Goal: Task Accomplishment & Management: Complete application form

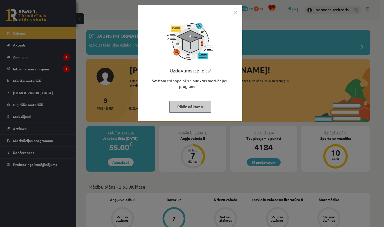
click at [202, 103] on button "Pildīt nākamo" at bounding box center [191, 107] width 42 height 12
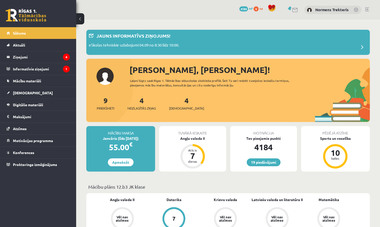
scroll to position [105, 0]
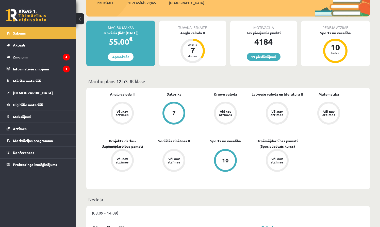
click at [327, 93] on link "Matemātika" at bounding box center [329, 93] width 21 height 5
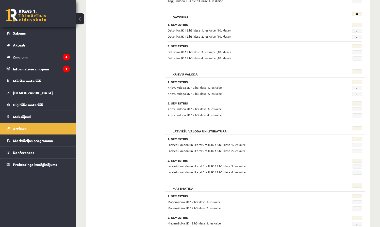
scroll to position [183, 0]
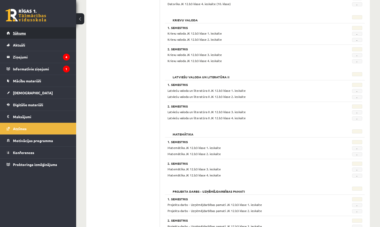
click at [29, 35] on link "Sākums" at bounding box center [38, 33] width 63 height 12
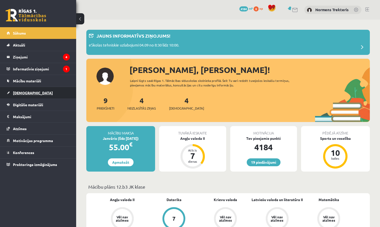
click at [38, 88] on link "[DEMOGRAPHIC_DATA]" at bounding box center [38, 93] width 63 height 12
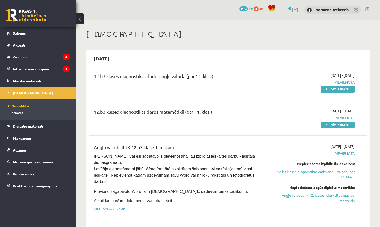
drag, startPoint x: 344, startPoint y: 124, endPoint x: 247, endPoint y: 102, distance: 99.3
click at [344, 124] on link "Pildīt ieskaiti" at bounding box center [338, 124] width 34 height 7
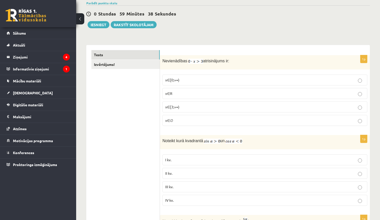
scroll to position [68, 0]
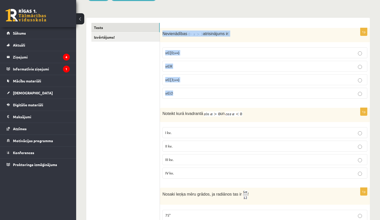
drag, startPoint x: 163, startPoint y: 33, endPoint x: 236, endPoint y: 95, distance: 95.6
click at [236, 95] on div "1p Nevienādības atrisinājums ir: x∈[0;+∞) x∈R x∈[3;+∞) x∈∅" at bounding box center [265, 65] width 210 height 75
copy div "Nevienādības atrisinājums ir: x∈[0;+∞) x∈R x∈[3;+∞) x∈∅"
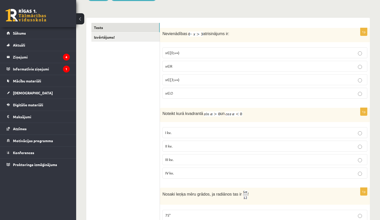
click at [181, 95] on p "x∈∅" at bounding box center [265, 92] width 200 height 5
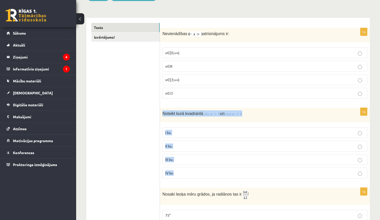
drag, startPoint x: 162, startPoint y: 114, endPoint x: 222, endPoint y: 176, distance: 85.6
click at [222, 176] on div "1p Noteikt kurā kvadrantā un I kv. II kv. III kv. IV kv." at bounding box center [265, 145] width 210 height 75
copy div "Noteikt kurā kvadrantā un I kv. II kv. III kv. IV kv."
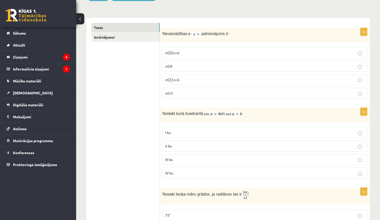
click at [194, 142] on label "II kv." at bounding box center [265, 146] width 205 height 11
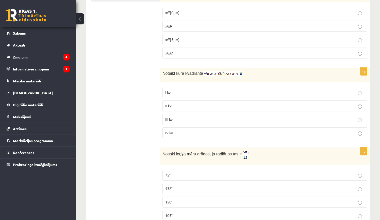
scroll to position [144, 0]
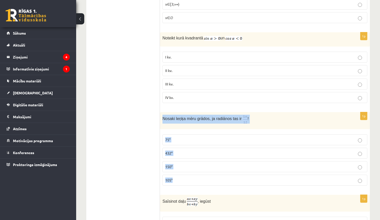
drag, startPoint x: 162, startPoint y: 117, endPoint x: 216, endPoint y: 180, distance: 82.5
click at [216, 180] on div "1p Nosaki leņķa mēru grādos, ja radiānos tas ir ! 75° 432° 150° 105°" at bounding box center [265, 151] width 210 height 78
copy div "Nosaki leņķa mēru grādos, ja radiānos tas ir ! 75° 432° 150° 105°"
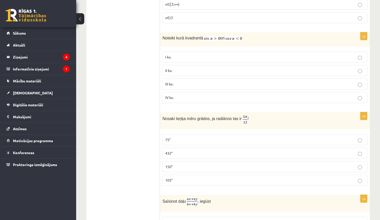
click at [171, 134] on label "75°" at bounding box center [265, 139] width 205 height 11
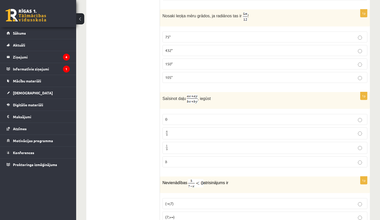
scroll to position [270, 0]
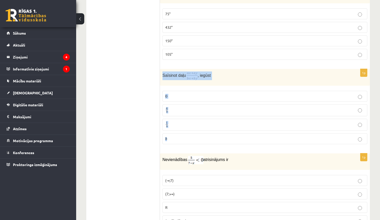
drag, startPoint x: 163, startPoint y: 75, endPoint x: 208, endPoint y: 142, distance: 81.3
click at [208, 142] on div "1p Saīsinot daļu , iegūst 0 0 a b a b 1 b 1 b b b" at bounding box center [265, 108] width 210 height 79
copy div "Saīsinot daļu , iegūst 0 0 a b a b 1 b 1 b b"
click at [169, 110] on p "a b a b" at bounding box center [265, 110] width 200 height 6
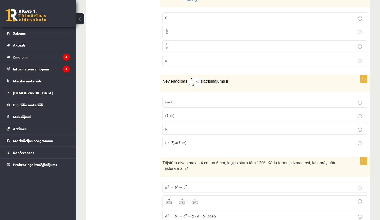
scroll to position [349, 0]
drag, startPoint x: 161, startPoint y: 78, endPoint x: 193, endPoint y: 100, distance: 39.3
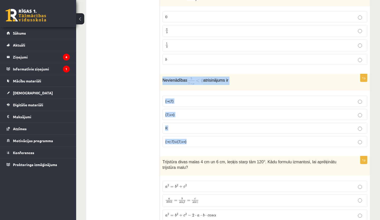
drag, startPoint x: 204, startPoint y: 139, endPoint x: 163, endPoint y: 81, distance: 70.9
click at [163, 81] on div "1p Nevienādības atrisinājums ir (-∞;7) (7;+∞) R (-∞;-7)∪(7;+∞)" at bounding box center [265, 112] width 210 height 77
copy div "Nevienādības atrisinājums ir (-∞;7) (7;+∞) R (-∞;-7)∪(7;+∞)"
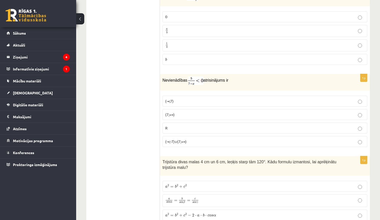
drag, startPoint x: 124, startPoint y: 112, endPoint x: 126, endPoint y: 112, distance: 2.6
click at [180, 115] on p "(7;+∞)" at bounding box center [265, 114] width 200 height 5
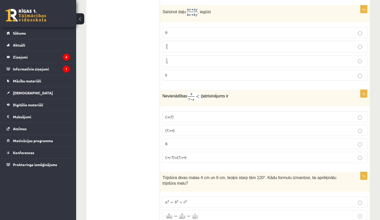
scroll to position [430, 0]
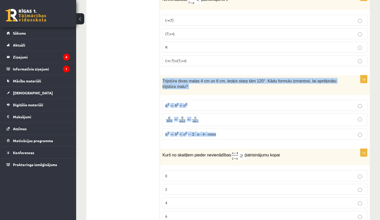
drag, startPoint x: 162, startPoint y: 79, endPoint x: 244, endPoint y: 133, distance: 98.6
click at [244, 133] on div "1p Trijstūra divas malas 4 cm un 6 cm, leņķis starp tām 120°. Kādu formulu izma…" at bounding box center [265, 109] width 210 height 68
copy div "Trijstūra divas malas 4 cm un 6 cm, leņķis starp tām 120°. Kādu formulu izmanto…"
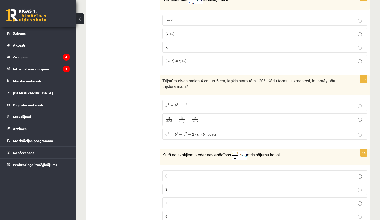
click at [192, 133] on span "2" at bounding box center [193, 134] width 2 height 3
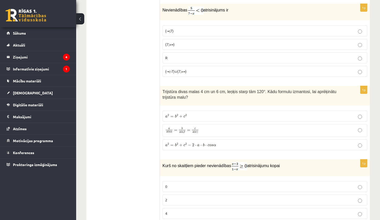
scroll to position [508, 0]
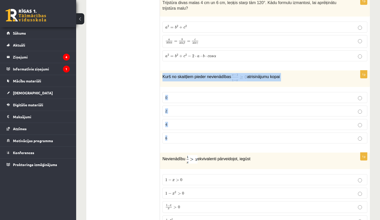
drag, startPoint x: 160, startPoint y: 75, endPoint x: 200, endPoint y: 143, distance: 78.3
click at [200, 143] on div "1p Kurš no skaitļiem pieder nevienādības atrisinājumu kopai 0 2 4 6" at bounding box center [265, 108] width 210 height 77
copy div "Kurš no skaitļiem pieder nevienādības atrisinājumu kopai 0 2 4 6"
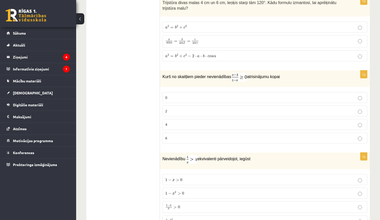
click at [196, 1] on span "Trijstūra divas malas 4 cm un 6 cm, leņķis starp tām 120°. Kādu formulu izmanto…" at bounding box center [250, 6] width 174 height 10
click at [172, 108] on p "2" at bounding box center [265, 110] width 200 height 5
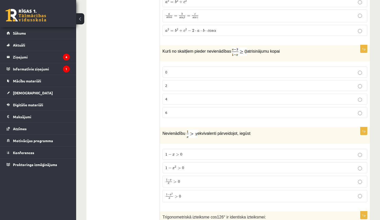
scroll to position [575, 0]
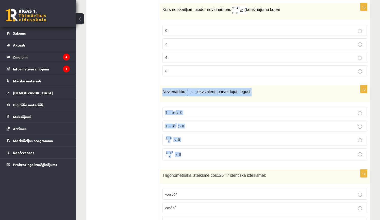
drag, startPoint x: 160, startPoint y: 89, endPoint x: 202, endPoint y: 152, distance: 75.9
click at [202, 153] on div "1p Nevienādību ekvivalenti pārveidojot, iegūst 1 − x > 0 1 − x > 0 1 − x 2 > 0 …" at bounding box center [265, 124] width 210 height 79
copy div "Nevienādību ekvivalenti pārveidojot, iegūst 1 − x > 0 1 − x > 0 1 − x 2 > 0 1 −…"
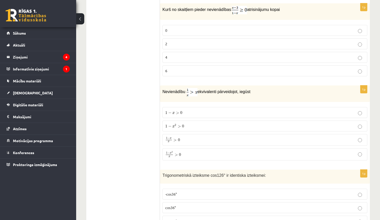
click at [191, 151] on p "1 − x 2 x > 0 1 − x 2 x > 0" at bounding box center [265, 154] width 200 height 7
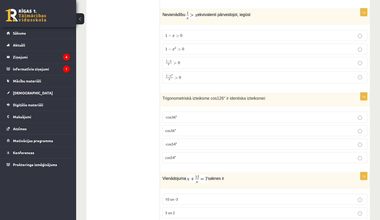
scroll to position [696, 0]
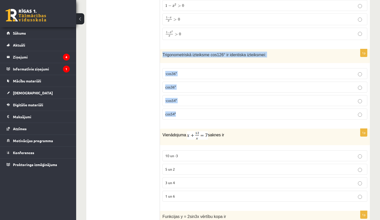
drag, startPoint x: 161, startPoint y: 50, endPoint x: 221, endPoint y: 121, distance: 92.9
click at [221, 121] on div "1p Trigonometriskā izteiksme cos126° ir identiska izteiksmei: -cos36° cos36° -c…" at bounding box center [265, 86] width 210 height 74
copy div "Trigonometriskā izteiksme cos126° ir identiska izteiksmei: -cos36° cos36° -cos5…"
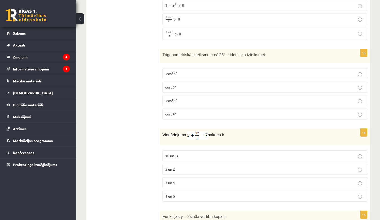
click at [177, 102] on p "-cos54°" at bounding box center [265, 100] width 200 height 5
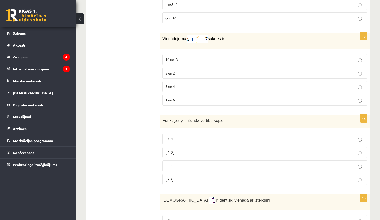
scroll to position [780, 0]
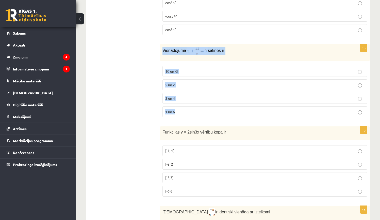
drag, startPoint x: 161, startPoint y: 48, endPoint x: 200, endPoint y: 110, distance: 73.2
click at [200, 110] on div "1p Vienādojuma saknes ir 10 un -3 5 un 2 3 un 4 1 un 6" at bounding box center [265, 82] width 210 height 77
copy div "Vienādojuma saknes ir 10 un -3 5 un 2 3 un 4 1 un 6"
click at [179, 94] on label "3 un 4" at bounding box center [265, 98] width 205 height 11
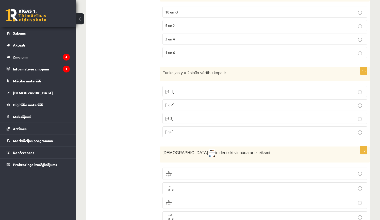
scroll to position [840, 0]
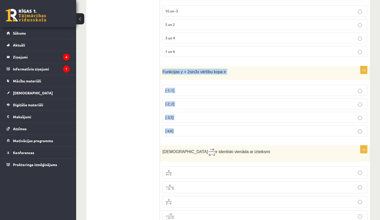
drag, startPoint x: 161, startPoint y: 68, endPoint x: 196, endPoint y: 139, distance: 78.5
click at [196, 139] on div "1p Funkcijas y = 2sin3x vērtību kopa ir [-1; 1] [-2; 2] [-3;3] [-6;6]" at bounding box center [265, 103] width 210 height 74
drag, startPoint x: 129, startPoint y: 82, endPoint x: 163, endPoint y: 94, distance: 36.2
click at [174, 101] on span "[-2; 2]" at bounding box center [169, 103] width 9 height 5
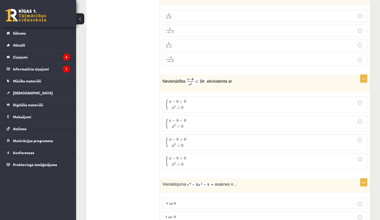
scroll to position [1013, 0]
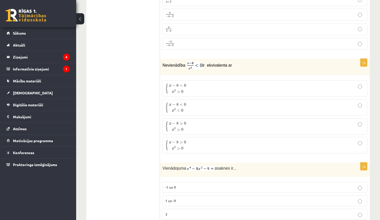
drag, startPoint x: 160, startPoint y: 61, endPoint x: 193, endPoint y: 93, distance: 45.8
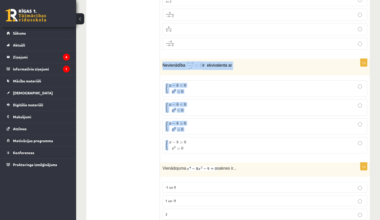
drag, startPoint x: 162, startPoint y: 64, endPoint x: 195, endPoint y: 143, distance: 85.8
click at [195, 143] on div "1p Nevienādība ir ekvivalenta ar { x − 8 < 0 x 2 > 0 { x − 8 < 0 x 2 > 0 { x − …" at bounding box center [265, 108] width 210 height 99
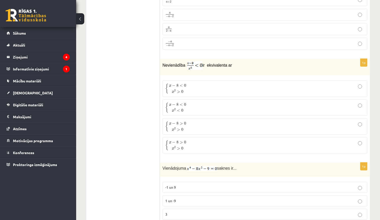
click at [187, 146] on span "{ x − 8 > 0 x 2 > 0" at bounding box center [176, 145] width 22 height 10
click at [196, 110] on p "{ x − 8 < 0 x 2 < 0 { x − 8 < 0 x 2 < 0" at bounding box center [265, 107] width 200 height 11
click at [209, 93] on p "{ x − 8 < 0 x 2 > 0 { x − 8 < 0 x 2 > 0" at bounding box center [265, 88] width 200 height 11
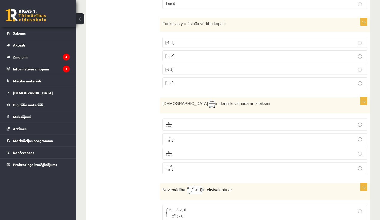
scroll to position [889, 0]
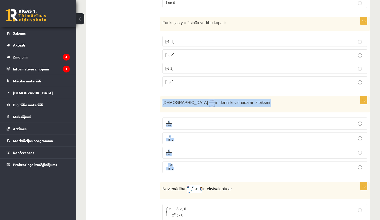
drag, startPoint x: 163, startPoint y: 100, endPoint x: 199, endPoint y: 171, distance: 80.4
click at [199, 171] on div "1p Izteiksme ir identiski vienāda ar izteiksmi a a + 2 a a + 2 a − a − 2 a − a …" at bounding box center [265, 136] width 210 height 81
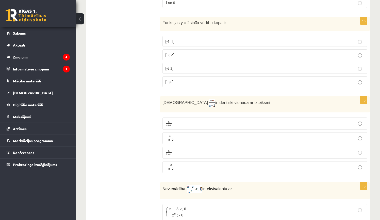
click at [183, 1] on p "1 un 6" at bounding box center [265, 2] width 200 height 5
click at [195, 153] on p "a 2 − a a 2 − a" at bounding box center [265, 152] width 200 height 6
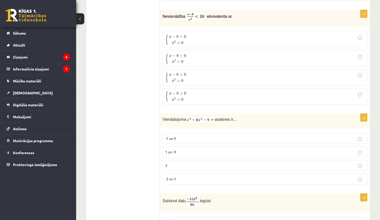
scroll to position [1076, 0]
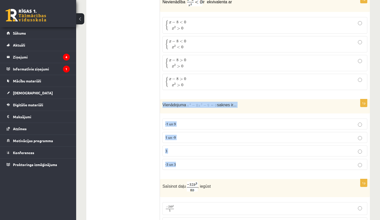
drag, startPoint x: 162, startPoint y: 101, endPoint x: 223, endPoint y: 166, distance: 88.8
click at [223, 166] on div "1p Vienādojuma saknes ir... -1 un 9 1 un -9 3 -3 un 3" at bounding box center [265, 136] width 210 height 75
click at [181, 1] on span "Nevienādība" at bounding box center [175, 2] width 24 height 4
click at [185, 160] on label "-3 un 3" at bounding box center [265, 164] width 205 height 11
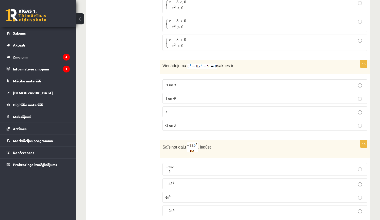
scroll to position [1149, 0]
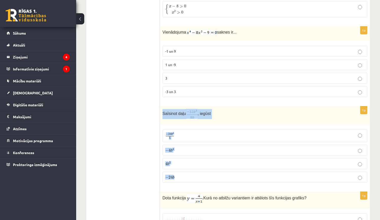
drag, startPoint x: 161, startPoint y: 110, endPoint x: 204, endPoint y: 178, distance: 80.6
click at [204, 178] on div "1p Saīsinot daļu , iegūst − 24 b 4 5 − 24 b 4 5 − 4 b 4 − 4 b 4 4 b 3 4 b 3 − 2…" at bounding box center [265, 146] width 210 height 80
click at [172, 149] on span "b" at bounding box center [172, 149] width 2 height 3
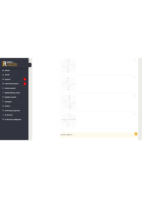
scroll to position [1323, 0]
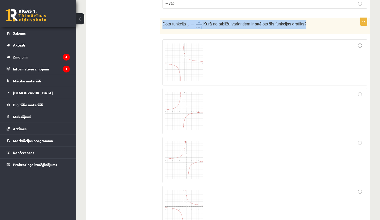
drag, startPoint x: 162, startPoint y: 23, endPoint x: 318, endPoint y: 27, distance: 156.1
click at [318, 27] on div "Dota funkcija . Kurā no atbilžu variantiem ir attēlots šīs funkcijas grafiks?" at bounding box center [265, 26] width 210 height 17
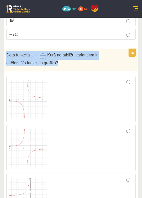
click at [33, 51] on img at bounding box center [39, 55] width 16 height 8
click at [28, 93] on img at bounding box center [28, 99] width 38 height 38
click at [27, 93] on img at bounding box center [28, 99] width 38 height 38
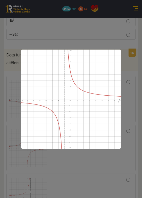
click at [14, 92] on div at bounding box center [71, 99] width 142 height 198
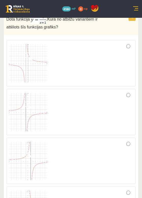
scroll to position [1467, 0]
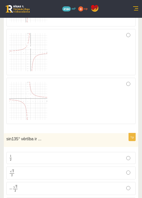
click at [31, 90] on span at bounding box center [28, 94] width 8 height 8
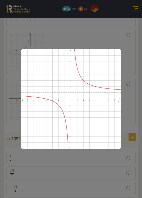
click at [10, 87] on div at bounding box center [71, 99] width 142 height 198
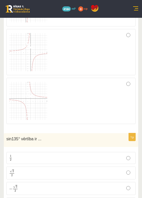
click at [33, 92] on img at bounding box center [28, 101] width 38 height 38
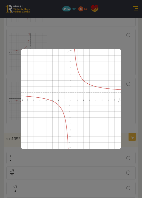
click at [26, 33] on div at bounding box center [71, 99] width 142 height 198
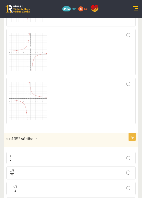
click at [25, 52] on img at bounding box center [28, 52] width 38 height 38
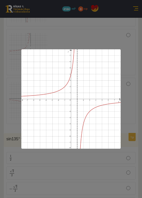
click at [77, 169] on div at bounding box center [71, 99] width 142 height 198
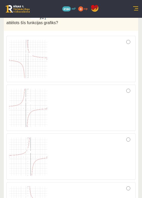
scroll to position [1405, 0]
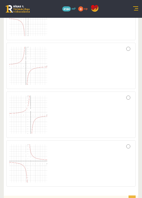
click at [122, 143] on div at bounding box center [71, 163] width 124 height 41
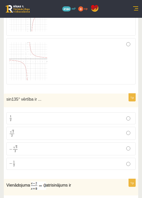
scroll to position [1508, 0]
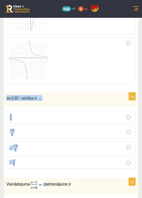
drag, startPoint x: 5, startPoint y: 88, endPoint x: 59, endPoint y: 158, distance: 89.0
click at [59, 158] on div "1p sin135° vērtība ir ... 1 2 1 2 √ 2 2 2 2 − √ 3 2 − 3 2 − 1 2 − 1 2" at bounding box center [71, 133] width 134 height 80
drag, startPoint x: 64, startPoint y: 193, endPoint x: 59, endPoint y: 106, distance: 86.8
click at [59, 114] on p "1 2 1 2" at bounding box center [71, 117] width 124 height 6
click at [59, 126] on label "√ 2 2 2 2" at bounding box center [70, 132] width 129 height 13
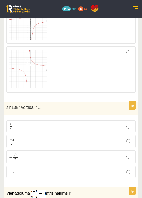
scroll to position [1598, 0]
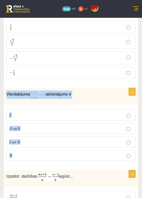
drag, startPoint x: 6, startPoint y: 83, endPoint x: 53, endPoint y: 147, distance: 79.5
click at [53, 147] on div "1p Vienādojuma atrisinājums ir 2 -2 un 8 2 un -8 -8" at bounding box center [71, 126] width 134 height 77
click at [95, 110] on label "2" at bounding box center [70, 115] width 129 height 11
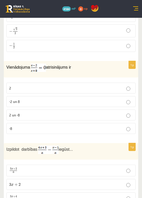
scroll to position [1663, 0]
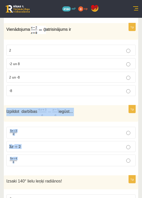
drag, startPoint x: 6, startPoint y: 99, endPoint x: 49, endPoint y: 154, distance: 69.4
click at [49, 154] on div "1p Izpildot darbības iegūst... 3 x + 2 a 3 x + 2 a 3 x + 2 3 x + 2 3 x + 4 a 3 …" at bounding box center [71, 137] width 134 height 65
click at [115, 105] on div "Izpildot darbības iegūst..." at bounding box center [71, 113] width 134 height 17
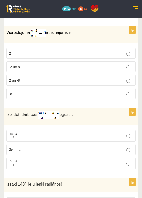
scroll to position [1761, 0]
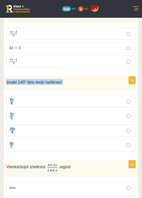
drag, startPoint x: 5, startPoint y: 68, endPoint x: 47, endPoint y: 137, distance: 81.3
click at [107, 146] on div "1p Izsaki 140° lielu leņķi radiānos! 8 π 9 8 π 9 7 π 9 7 π 9 14 π 9 14 π 9 9 π …" at bounding box center [71, 115] width 134 height 79
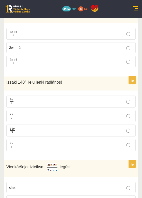
click at [108, 145] on div "1p Izsaki 140° lielu leņķi radiānos! 8 π 9 8 π 9 7 π 9 7 π 9 14 π 9 14 π 9 9 π …" at bounding box center [71, 115] width 134 height 79
click at [26, 113] on p "7 π 9 7 π 9" at bounding box center [71, 116] width 124 height 6
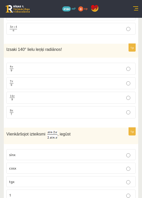
scroll to position [1888, 0]
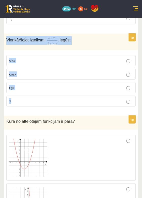
drag, startPoint x: 7, startPoint y: 32, endPoint x: 35, endPoint y: 94, distance: 68.5
click at [35, 94] on div "1p Vienkāršojot izteiksmi , iegūst sinx cosx tgx 1" at bounding box center [71, 72] width 134 height 77
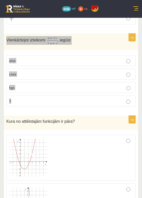
click at [53, 71] on p "cosx" at bounding box center [71, 73] width 124 height 5
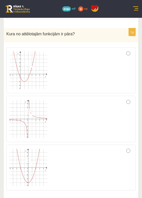
scroll to position [1975, 0]
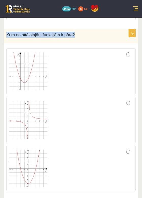
drag, startPoint x: 70, startPoint y: 25, endPoint x: 7, endPoint y: 26, distance: 62.8
click at [7, 32] on p "Kura no attēlotajām funkcijām ir pāra?" at bounding box center [58, 35] width 104 height 6
drag, startPoint x: 133, startPoint y: 145, endPoint x: 100, endPoint y: 25, distance: 124.8
click at [100, 32] on p "Kura no attēlotajām funkcijām ir pāra?" at bounding box center [58, 35] width 104 height 6
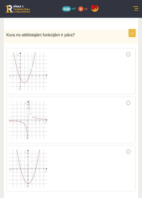
click at [126, 148] on div at bounding box center [71, 168] width 124 height 40
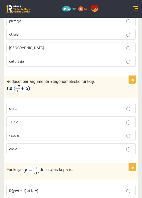
scroll to position [2080, 0]
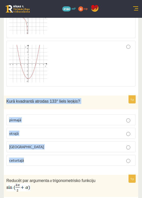
drag, startPoint x: 6, startPoint y: 93, endPoint x: 71, endPoint y: 157, distance: 90.9
click at [71, 157] on div "1p Kurā kvadrantā atrodas 133° liels leņķis? pirmajā otrajā trešajā ceturtajā" at bounding box center [71, 133] width 134 height 74
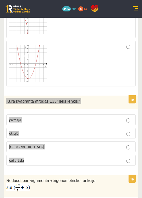
drag, startPoint x: 114, startPoint y: 188, endPoint x: 44, endPoint y: 126, distance: 93.1
click at [45, 131] on p "otrajā" at bounding box center [71, 133] width 124 height 5
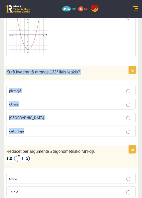
scroll to position [2203, 0]
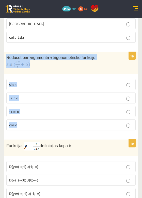
drag, startPoint x: 6, startPoint y: 48, endPoint x: 52, endPoint y: 117, distance: 83.2
click at [53, 117] on div "1p Reducēt par argumenta α trigonometrisko funkciju sin⁡ α - sin ⁡α - cos ⁡α co…" at bounding box center [71, 93] width 134 height 83
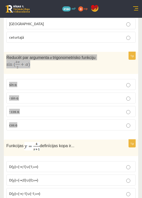
drag, startPoint x: 123, startPoint y: 164, endPoint x: 31, endPoint y: 104, distance: 109.5
click at [31, 109] on p "- cos ⁡α" at bounding box center [71, 111] width 124 height 5
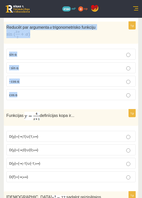
scroll to position [2234, 0]
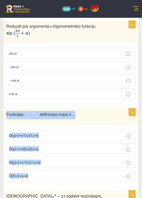
drag, startPoint x: 8, startPoint y: 101, endPoint x: 50, endPoint y: 166, distance: 77.3
click at [49, 166] on div "1p Funkcijas definīcijas kopa ir... D(y)=(-∞;1)∪(1;+∞) D(y)=(-∞;0)∪(0;+∞) D(y)=…" at bounding box center [71, 146] width 134 height 77
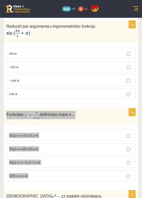
click at [37, 146] on span "D(y)=(-∞;0)∪(0;+∞)" at bounding box center [23, 148] width 29 height 5
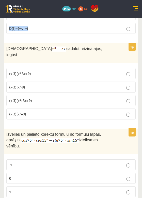
scroll to position [2344, 0]
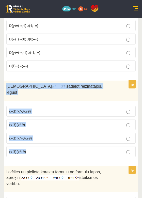
drag, startPoint x: 6, startPoint y: 76, endPoint x: 34, endPoint y: 137, distance: 67.4
click at [34, 137] on div "1p Izteiksmi sadalot reizinātajos, iegūst (x-3)(x²-3x+9) (x-3)(x²-9) (x-3)(x²+3…" at bounding box center [71, 121] width 134 height 81
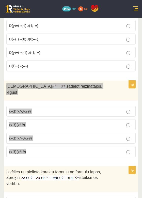
drag, startPoint x: 132, startPoint y: 167, endPoint x: 28, endPoint y: 124, distance: 112.9
click at [28, 136] on span "(x-3)(x²+3x+9)" at bounding box center [20, 138] width 23 height 5
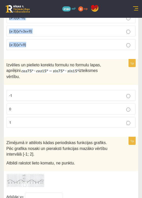
scroll to position [2450, 0]
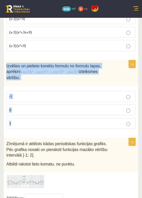
drag, startPoint x: 6, startPoint y: 48, endPoint x: 61, endPoint y: 112, distance: 84.5
click at [61, 112] on div "1p Izvēlies un pielieto korektu formulu no formulu lapas, aprēķini izteiksmes v…" at bounding box center [71, 96] width 134 height 73
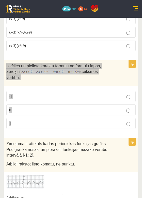
drag, startPoint x: 127, startPoint y: 120, endPoint x: 27, endPoint y: 94, distance: 103.6
click at [27, 107] on p "0" at bounding box center [71, 109] width 124 height 5
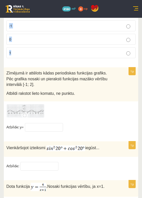
scroll to position [2514, 0]
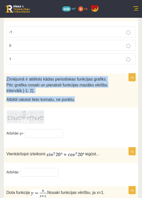
drag, startPoint x: 5, startPoint y: 63, endPoint x: 84, endPoint y: 84, distance: 81.0
click at [84, 84] on div "Zīmējumā ir attēlots kādas periodiskas funkcijas grafiks. Pēc grafika nosaki un…" at bounding box center [71, 90] width 134 height 34
click at [29, 110] on img at bounding box center [25, 117] width 38 height 14
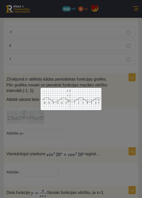
click at [115, 103] on div at bounding box center [71, 99] width 142 height 198
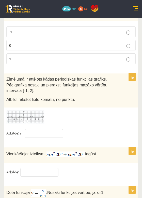
click at [23, 110] on img at bounding box center [25, 117] width 38 height 14
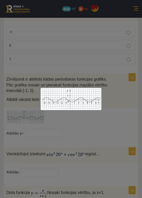
drag, startPoint x: 32, startPoint y: 82, endPoint x: 109, endPoint y: 117, distance: 83.9
click at [108, 118] on div at bounding box center [71, 99] width 142 height 198
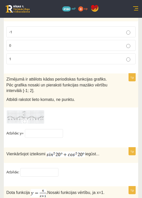
click at [110, 129] on fieldset "Atbilde: y=" at bounding box center [70, 134] width 129 height 11
drag, startPoint x: 21, startPoint y: 105, endPoint x: 25, endPoint y: 108, distance: 4.4
click at [21, 110] on img at bounding box center [25, 117] width 38 height 14
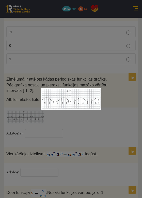
click at [119, 115] on div at bounding box center [71, 99] width 142 height 198
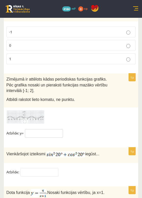
click at [39, 129] on input "text" at bounding box center [44, 133] width 38 height 9
type input "**"
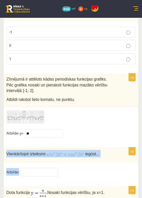
drag, startPoint x: 5, startPoint y: 135, endPoint x: 89, endPoint y: 161, distance: 88.0
click at [89, 161] on div "1p Vienkāršojot izteiksmi iegūst... Atbilde:" at bounding box center [71, 164] width 134 height 34
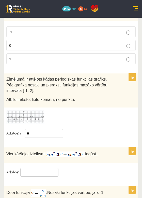
drag, startPoint x: 140, startPoint y: 162, endPoint x: 34, endPoint y: 156, distance: 106.4
click at [34, 168] on input "text" at bounding box center [39, 172] width 38 height 9
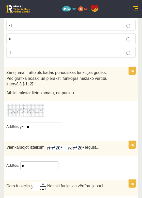
scroll to position [2531, 0]
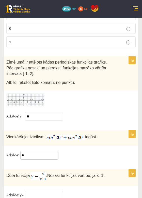
type input "*"
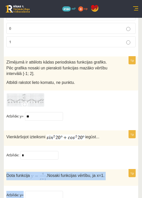
drag, startPoint x: 6, startPoint y: 158, endPoint x: 56, endPoint y: 187, distance: 57.6
click at [56, 187] on div "1p Dota funkcija . Nosaki funkcijas vērtību, ja x=1. Atbilde: y=" at bounding box center [71, 186] width 134 height 35
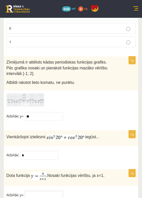
click at [37, 191] on input "text" at bounding box center [44, 195] width 38 height 9
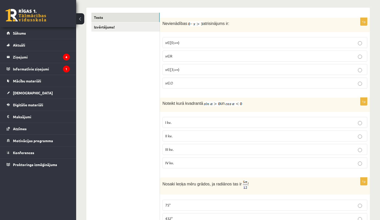
scroll to position [35, 0]
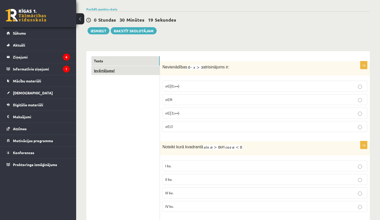
type input "*"
click at [96, 70] on link "Izvērtējums!" at bounding box center [125, 70] width 68 height 9
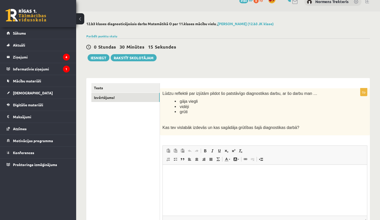
scroll to position [54, 0]
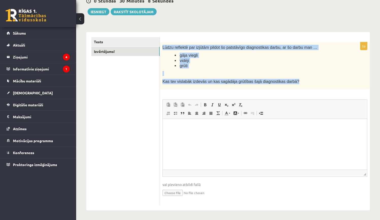
drag, startPoint x: 161, startPoint y: 45, endPoint x: 309, endPoint y: 83, distance: 153.2
click at [309, 83] on div "Lūdzu reflektē par izjūtām pildot šo patstāvīgo diagnostikas darbu, ar šo darbu…" at bounding box center [265, 65] width 210 height 47
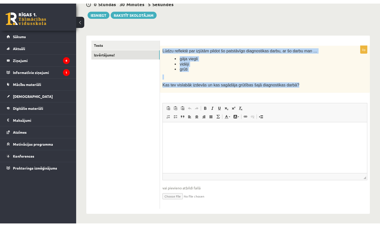
scroll to position [47, 0]
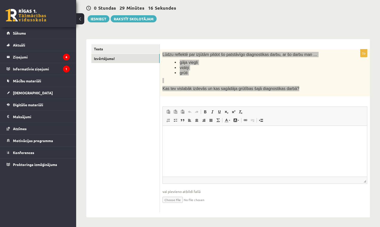
click at [197, 141] on html at bounding box center [265, 134] width 205 height 16
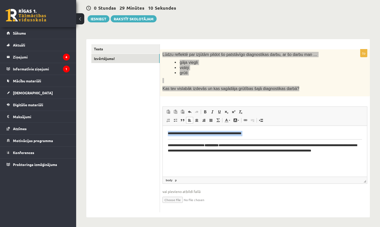
drag, startPoint x: 169, startPoint y: 132, endPoint x: 356, endPoint y: 140, distance: 187.5
click at [356, 140] on body "**********" at bounding box center [265, 144] width 194 height 27
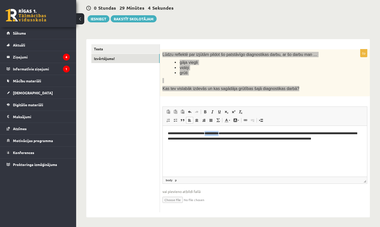
drag, startPoint x: 213, startPoint y: 133, endPoint x: 229, endPoint y: 134, distance: 15.3
click at [229, 134] on p "**********" at bounding box center [265, 138] width 194 height 15
click at [203, 112] on link "Полужирный Комбинация клавиш Command+B" at bounding box center [205, 112] width 7 height 7
click at [228, 130] on html "**********" at bounding box center [265, 138] width 205 height 25
click at [224, 134] on p "**********" at bounding box center [265, 138] width 194 height 15
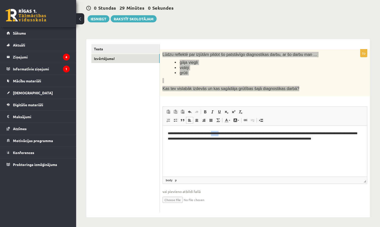
click at [224, 134] on p "**********" at bounding box center [265, 138] width 194 height 15
click at [224, 151] on html "**********" at bounding box center [265, 138] width 205 height 25
click at [221, 133] on p "**********" at bounding box center [265, 138] width 194 height 15
click at [229, 133] on p "**********" at bounding box center [265, 138] width 194 height 15
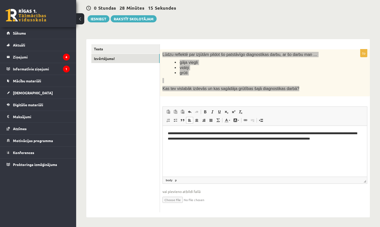
drag, startPoint x: 281, startPoint y: 139, endPoint x: 286, endPoint y: 148, distance: 10.2
click at [281, 139] on p "**********" at bounding box center [265, 138] width 194 height 15
click at [230, 151] on html "**********" at bounding box center [265, 138] width 205 height 25
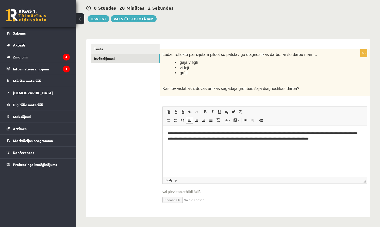
click at [213, 41] on div "**********" at bounding box center [265, 128] width 210 height 178
click at [124, 45] on link "Tests" at bounding box center [125, 48] width 68 height 9
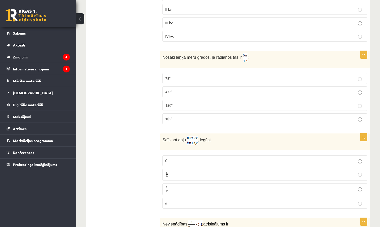
scroll to position [0, 0]
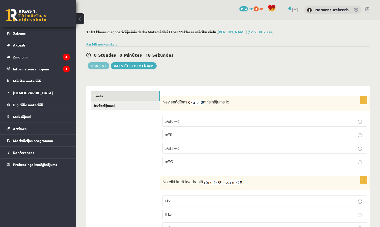
click at [100, 68] on button "Iesniegt" at bounding box center [99, 65] width 22 height 7
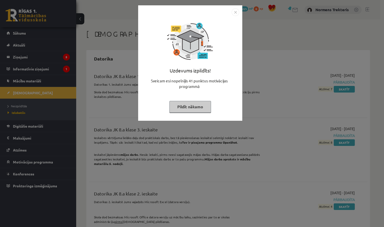
click at [197, 109] on button "Pildīt nākamo" at bounding box center [191, 107] width 42 height 12
